Goal: Task Accomplishment & Management: Manage account settings

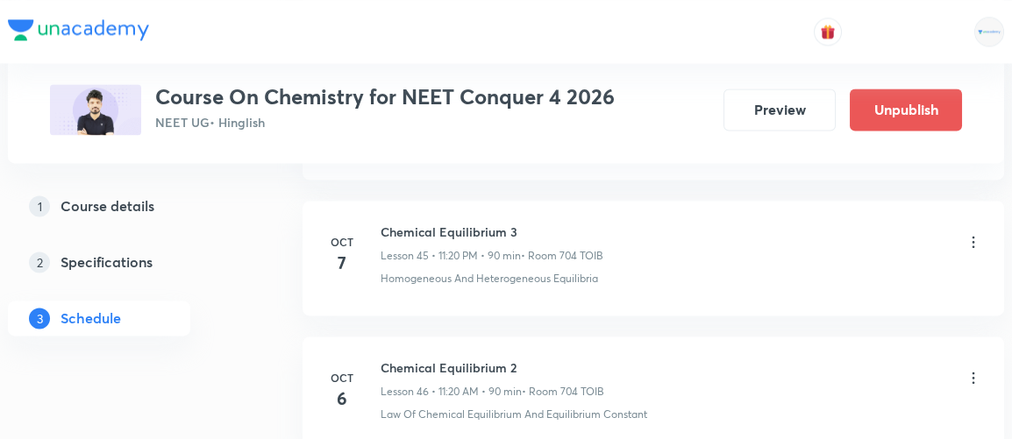
scroll to position [7076, 0]
click at [968, 234] on icon at bounding box center [973, 243] width 18 height 18
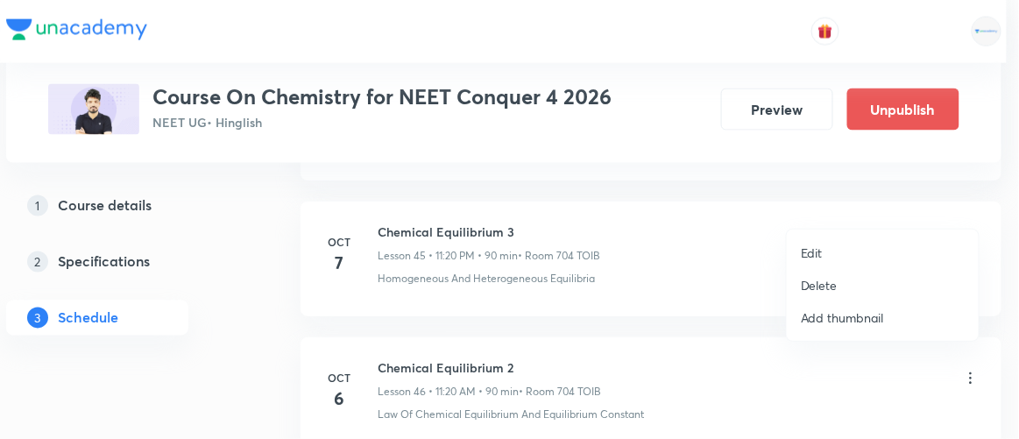
click at [807, 253] on p "Edit" at bounding box center [812, 253] width 22 height 18
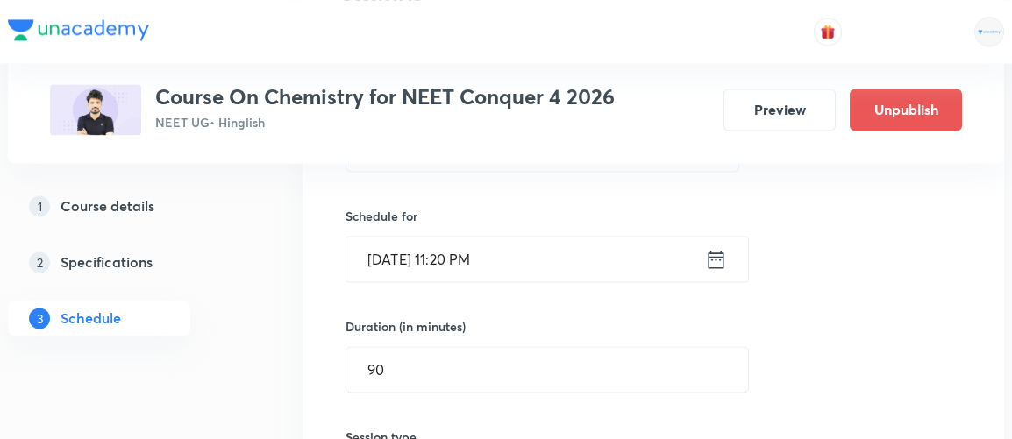
scroll to position [6412, 0]
click at [713, 249] on icon at bounding box center [716, 261] width 22 height 25
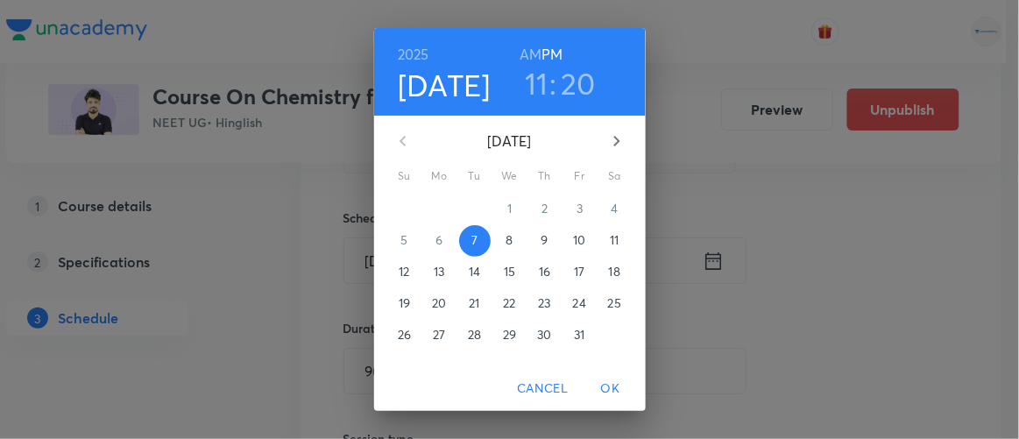
click at [570, 82] on h3 "20" at bounding box center [578, 83] width 35 height 37
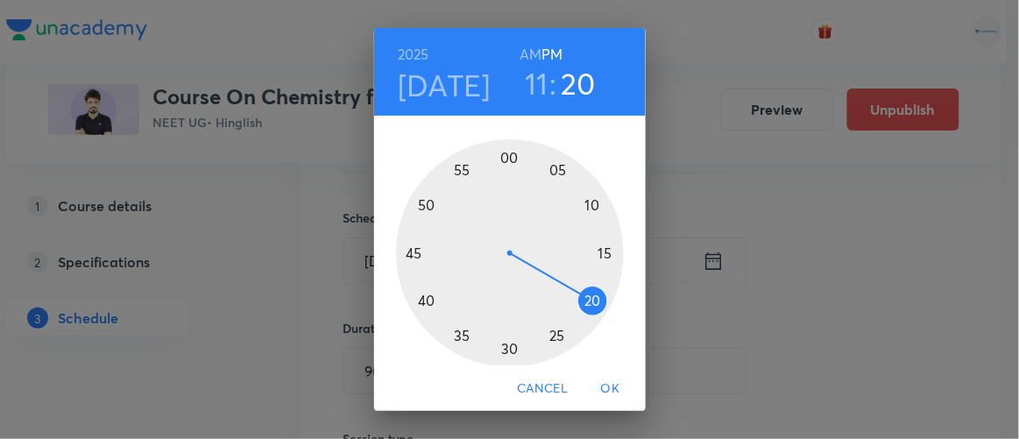
click at [515, 348] on div at bounding box center [510, 253] width 228 height 228
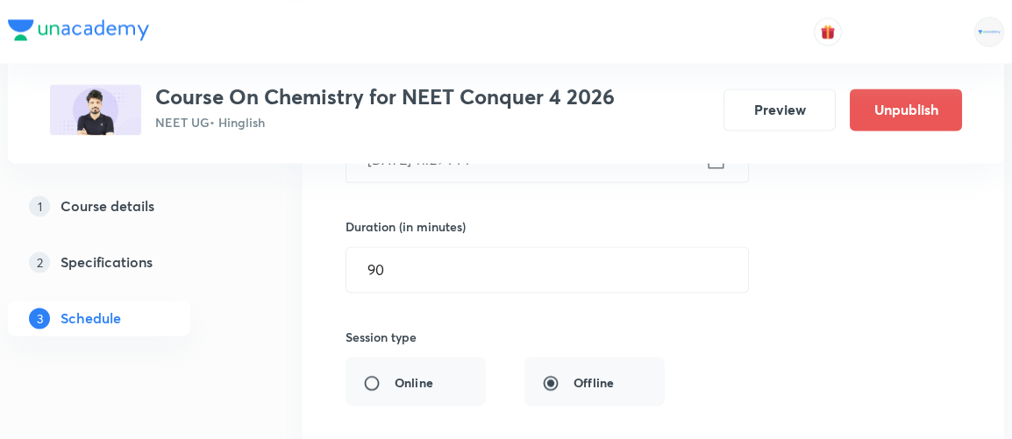
scroll to position [6517, 0]
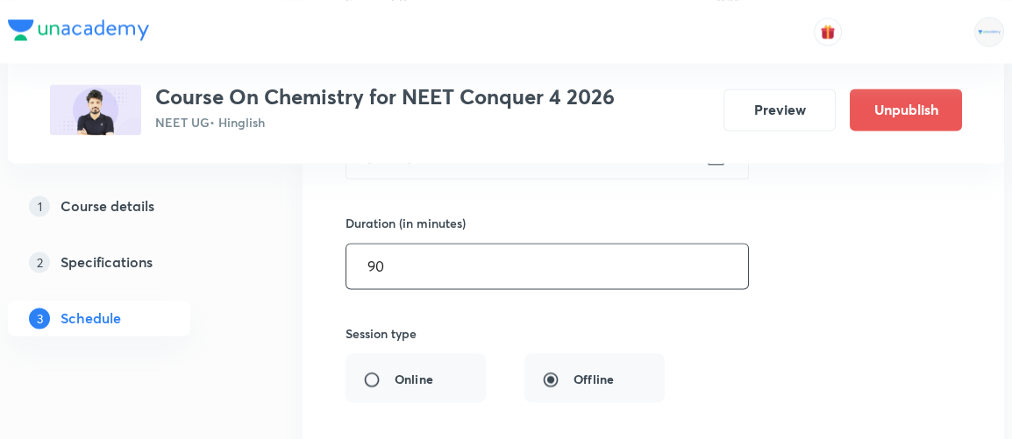
click at [396, 244] on input "90" at bounding box center [546, 266] width 401 height 45
type input "9"
type input "8"
type input "90"
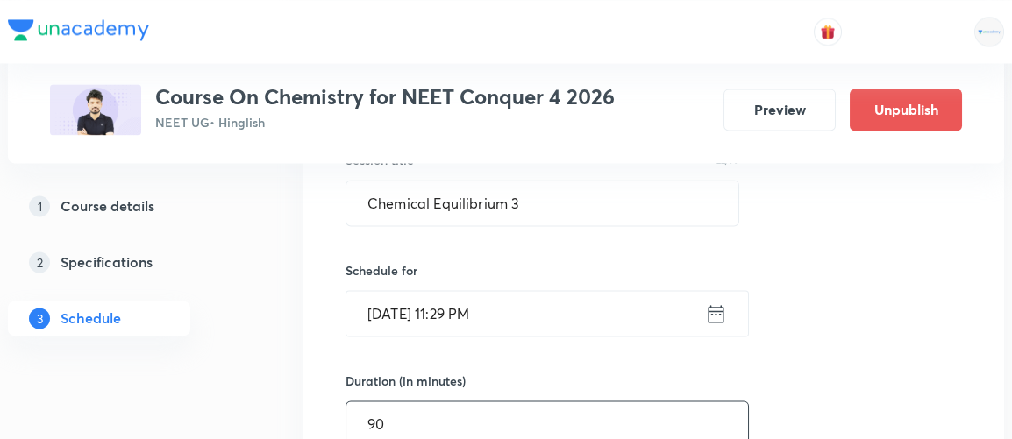
scroll to position [6346, 0]
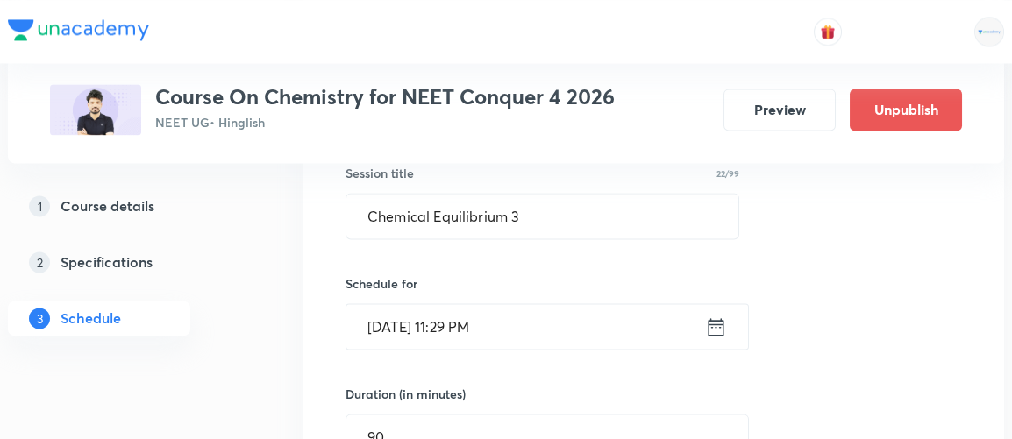
click at [716, 315] on icon at bounding box center [716, 327] width 22 height 25
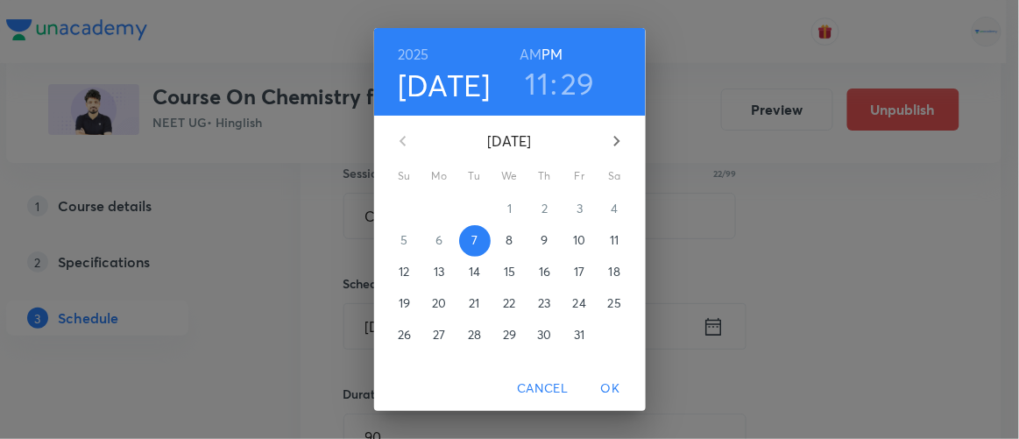
click at [520, 53] on h6 "AM" at bounding box center [531, 54] width 22 height 25
click at [621, 387] on span "OK" at bounding box center [611, 389] width 42 height 22
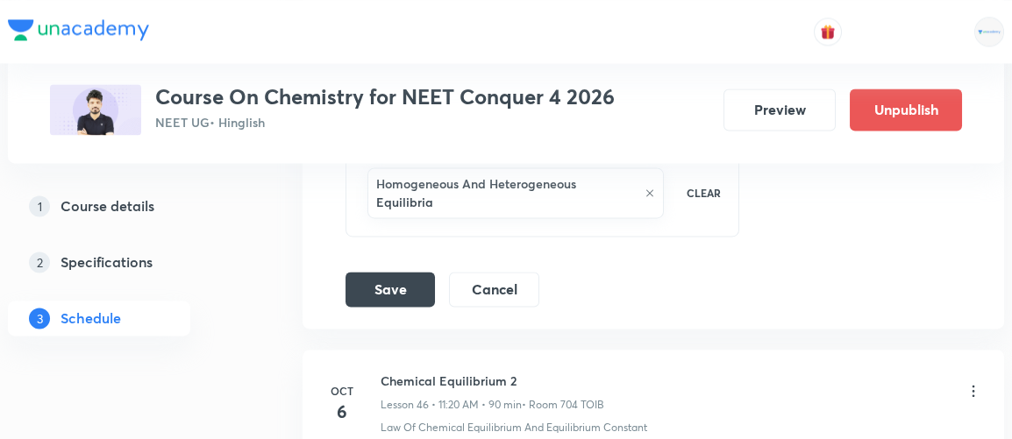
scroll to position [6954, 0]
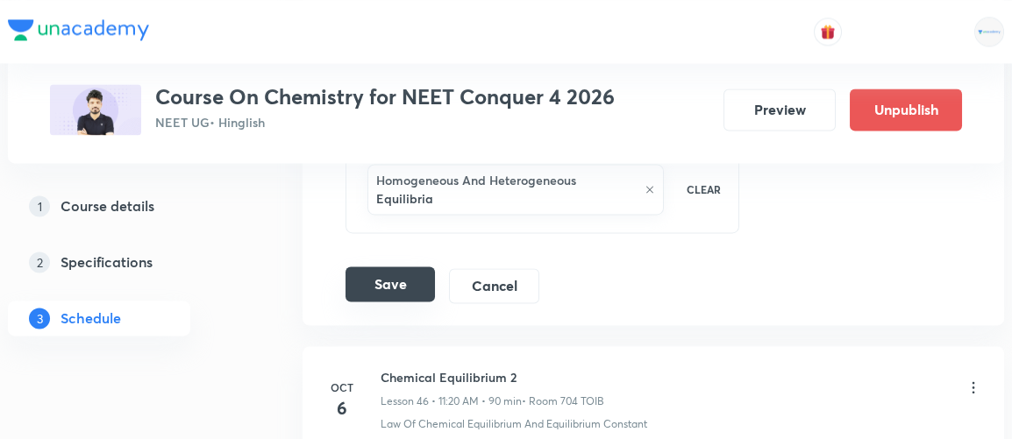
click at [391, 266] on button "Save" at bounding box center [389, 283] width 89 height 35
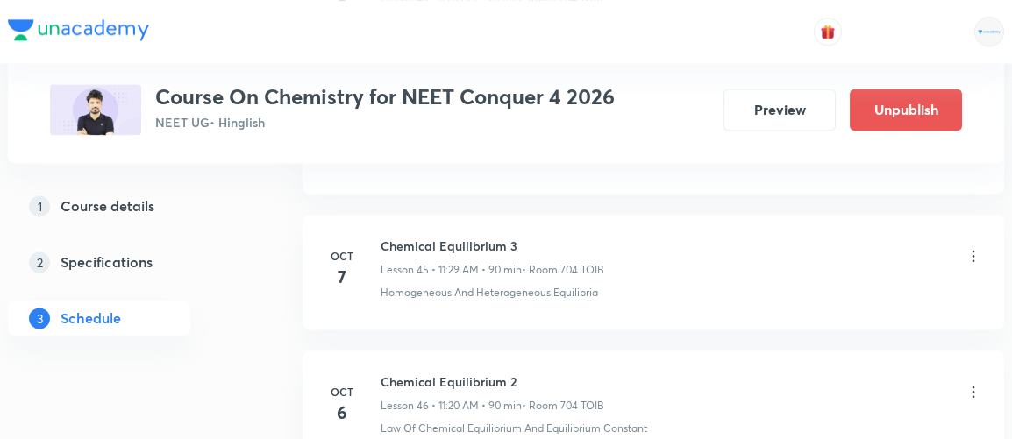
scroll to position [6255, 0]
